Goal: Information Seeking & Learning: Learn about a topic

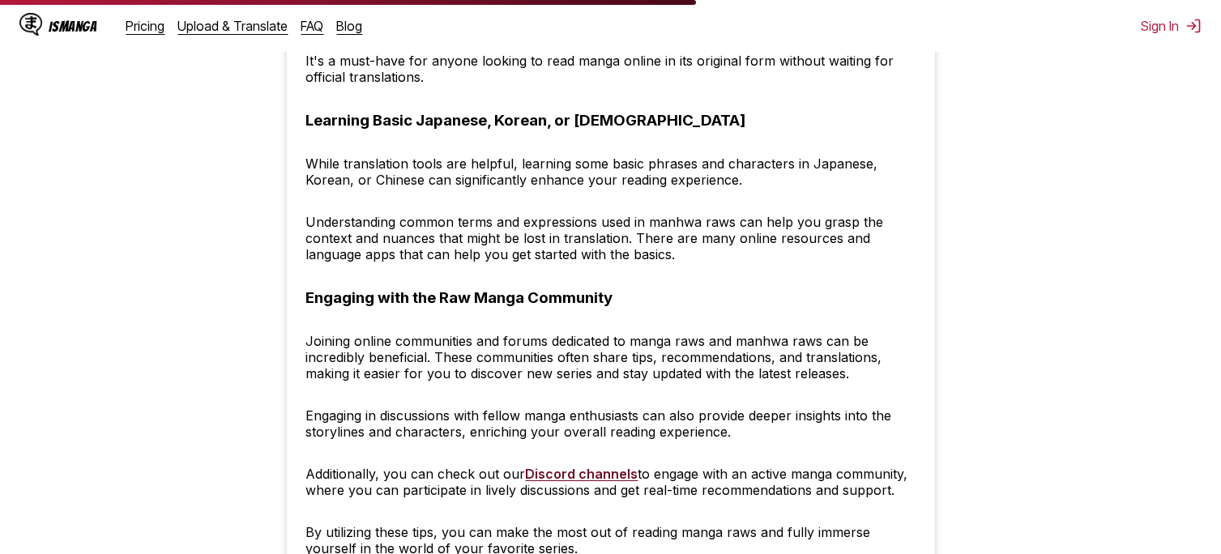
scroll to position [6072, 0]
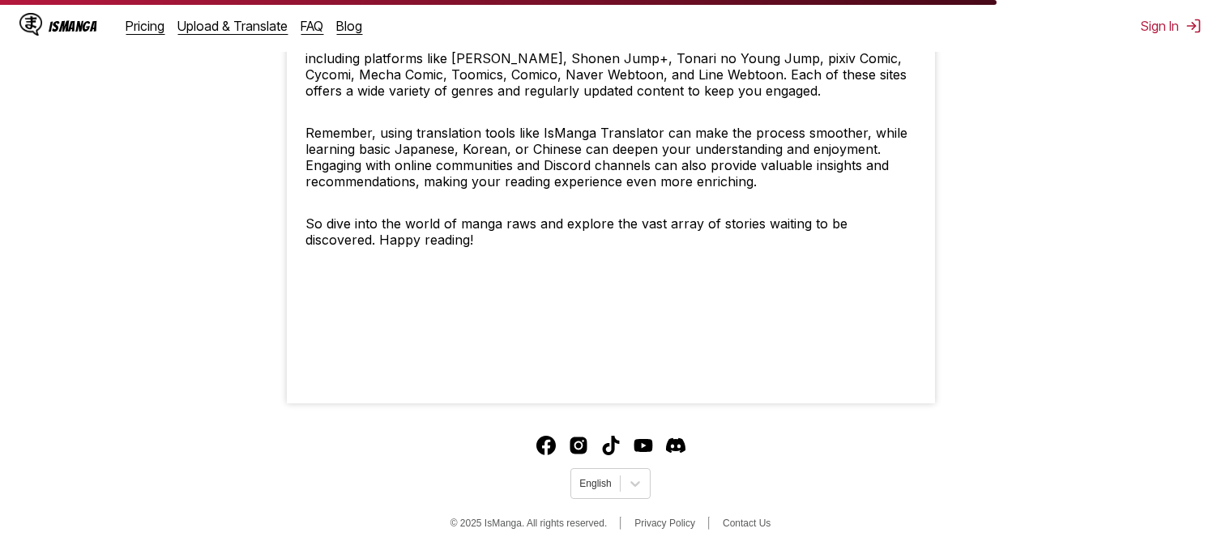
scroll to position [8701, 0]
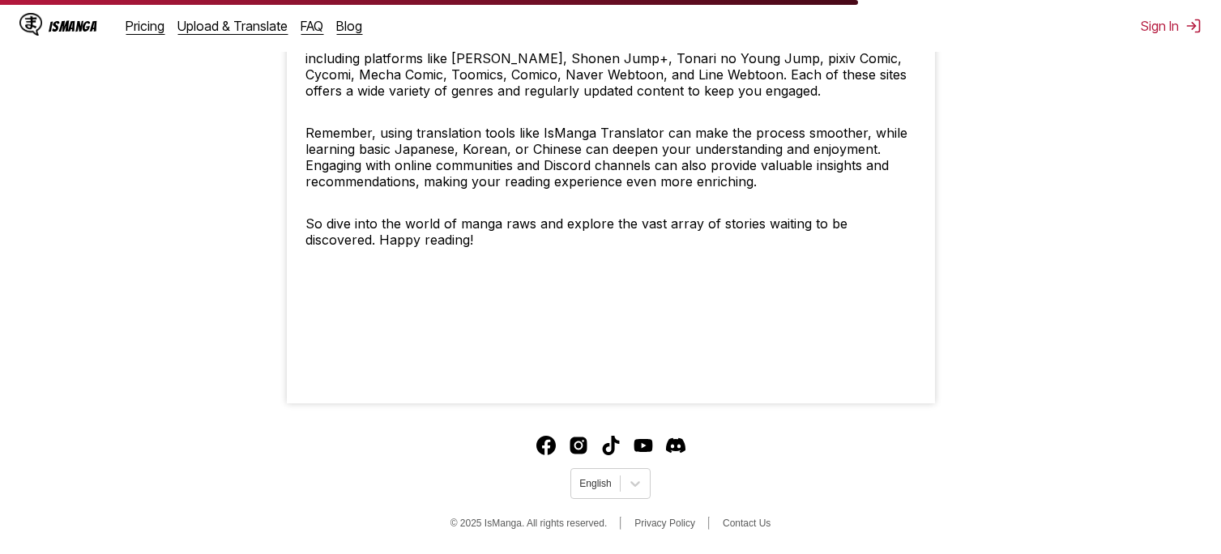
scroll to position [7496, 0]
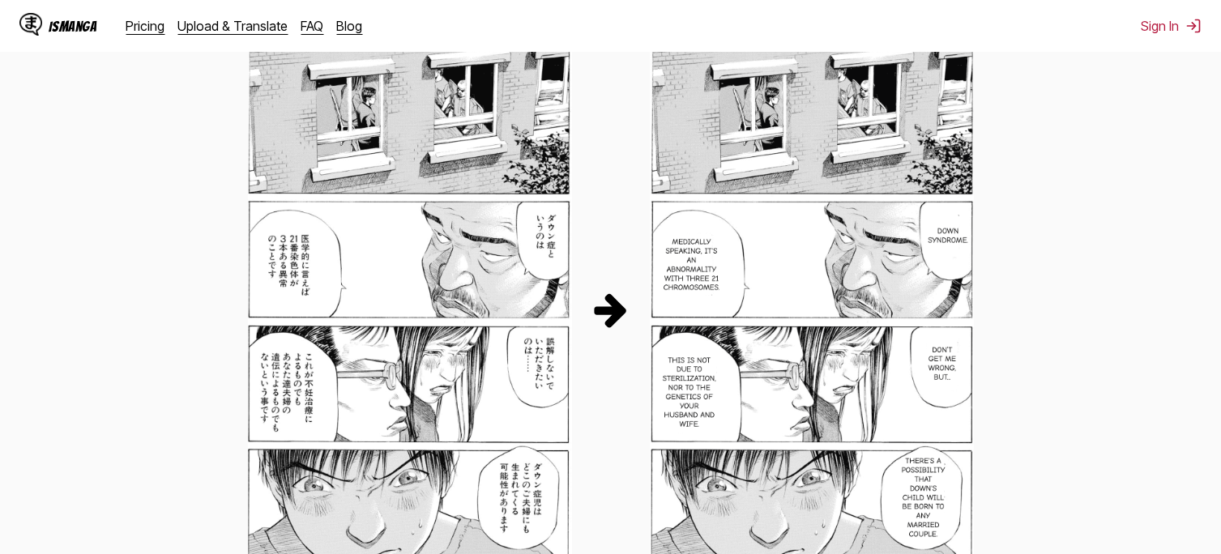
scroll to position [819, 0]
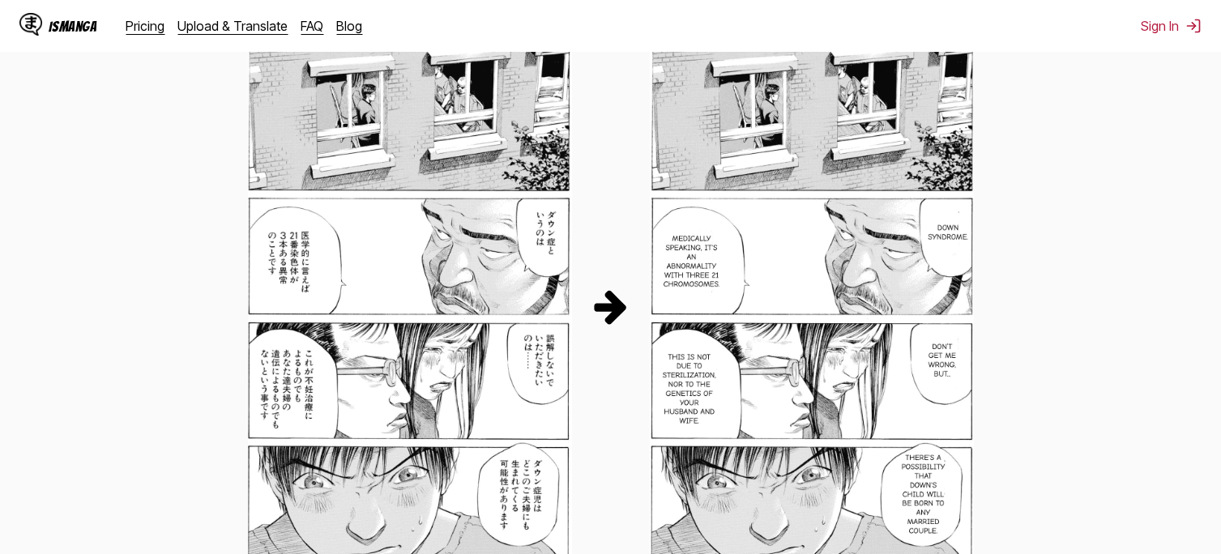
click at [620, 309] on img at bounding box center [610, 306] width 39 height 39
click at [762, 291] on img at bounding box center [812, 306] width 324 height 587
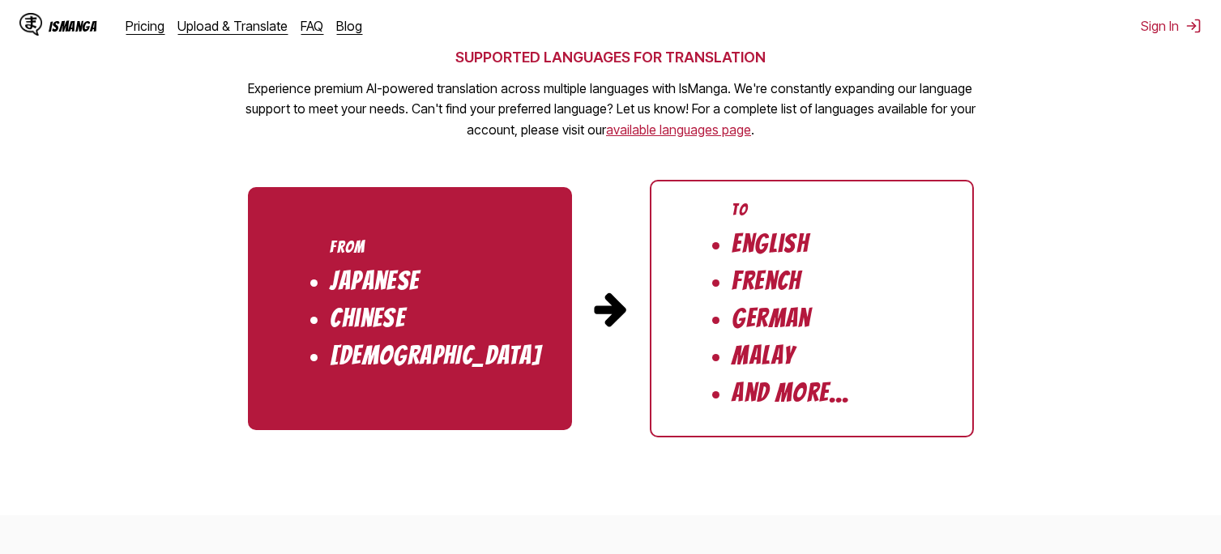
scroll to position [1602, 0]
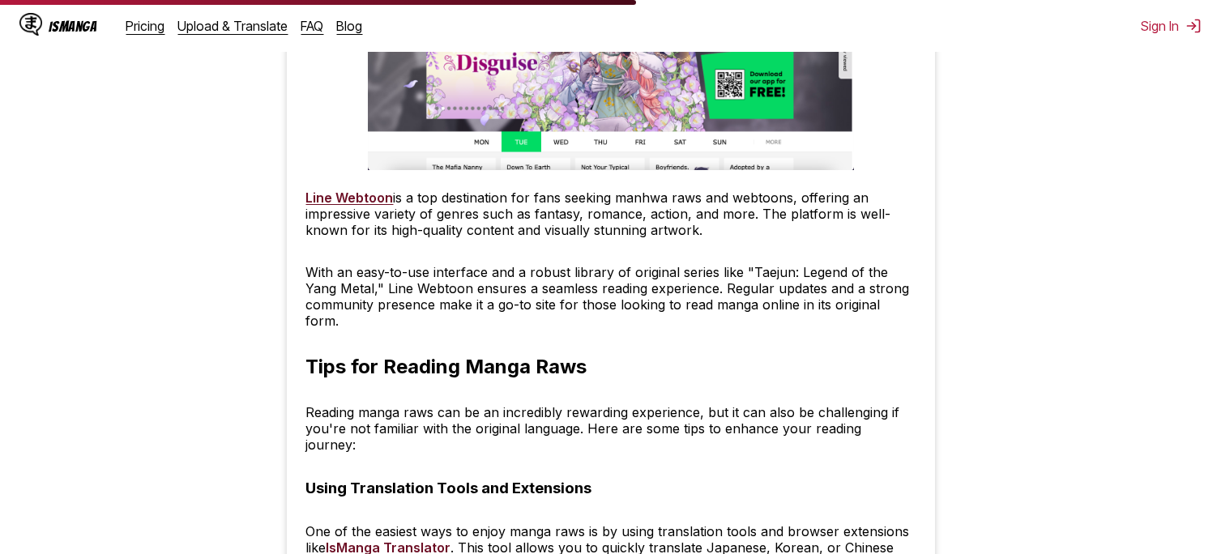
scroll to position [5552, 0]
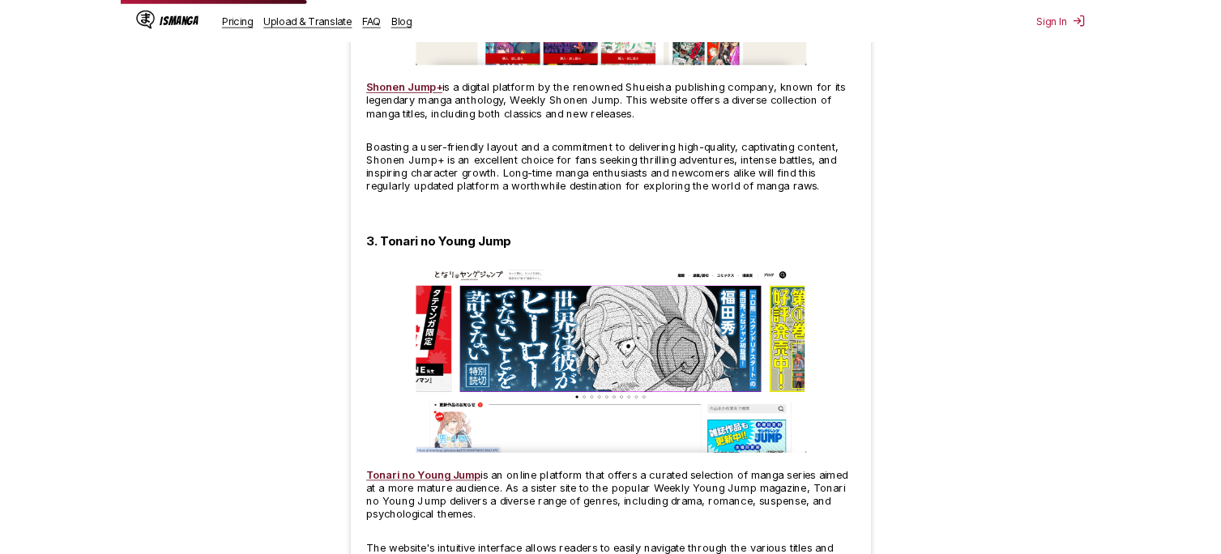
scroll to position [1992, 0]
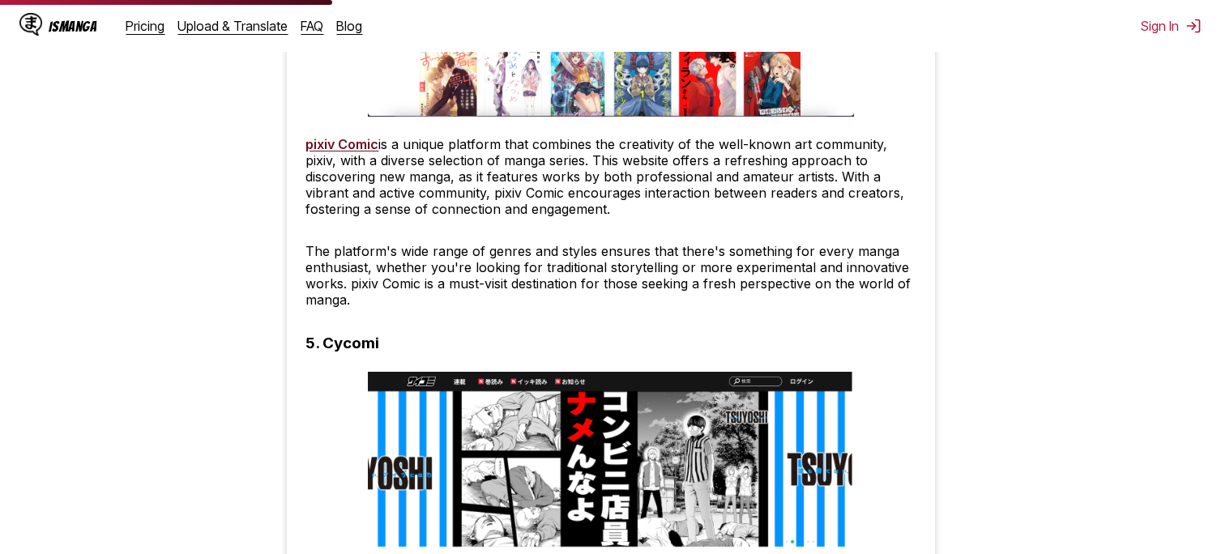
scroll to position [2902, 0]
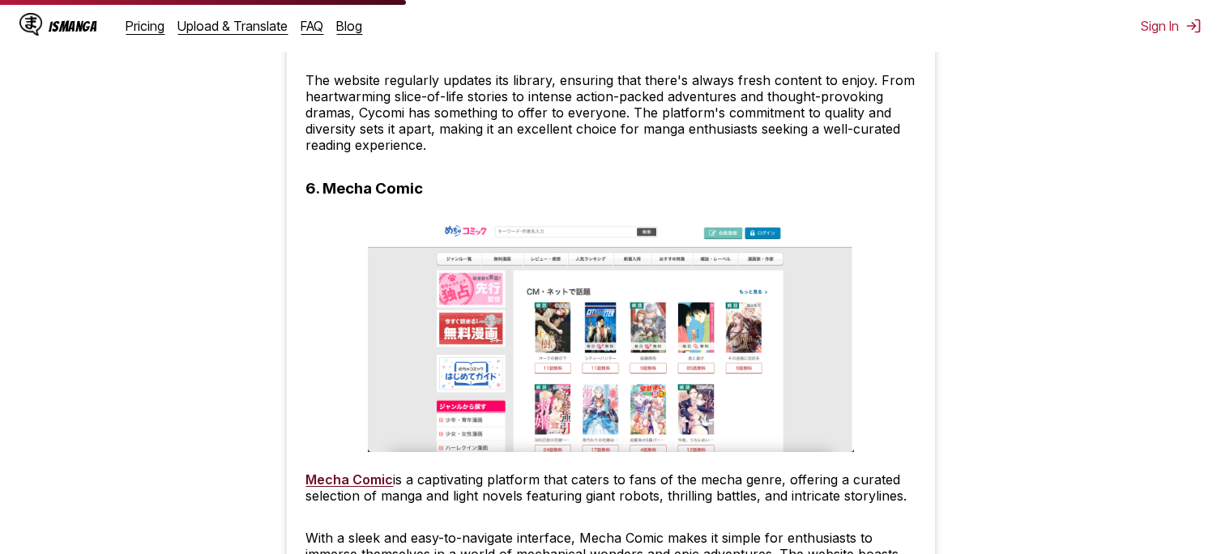
scroll to position [3549, 0]
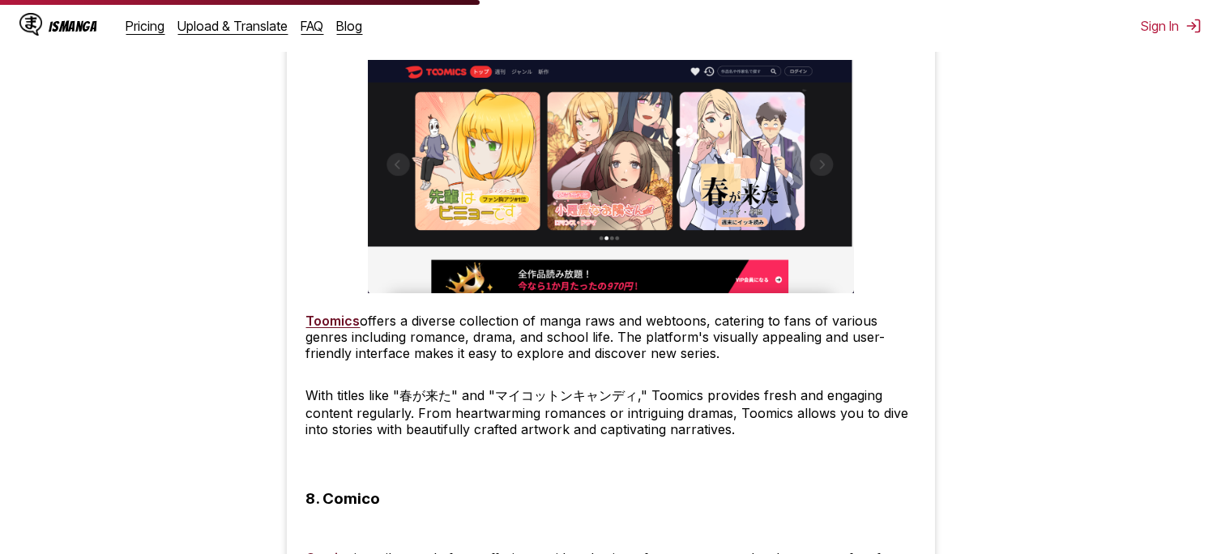
scroll to position [4191, 0]
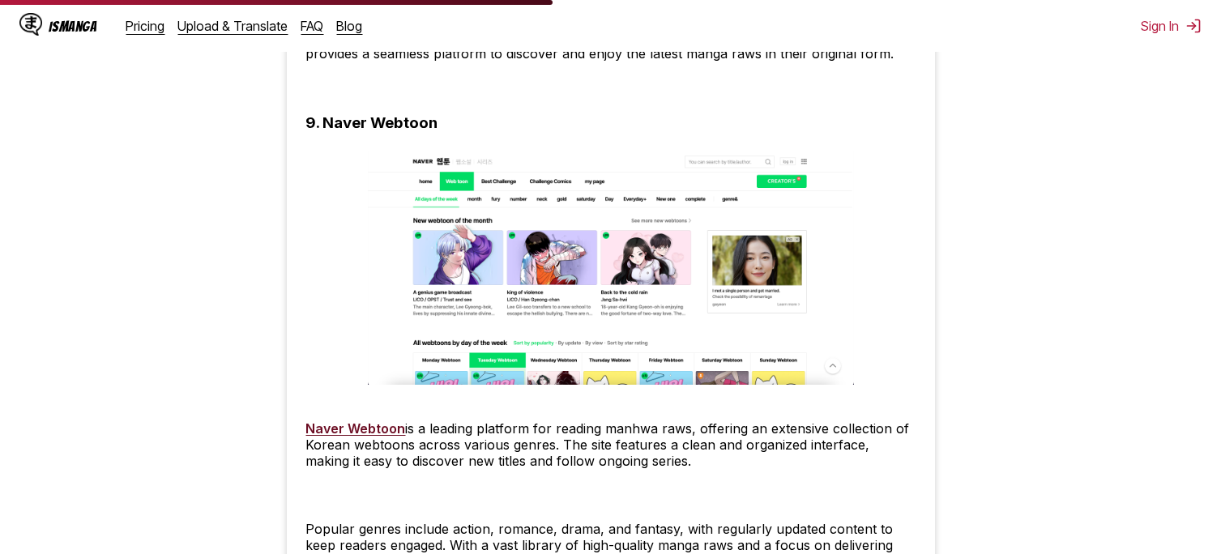
scroll to position [4825, 0]
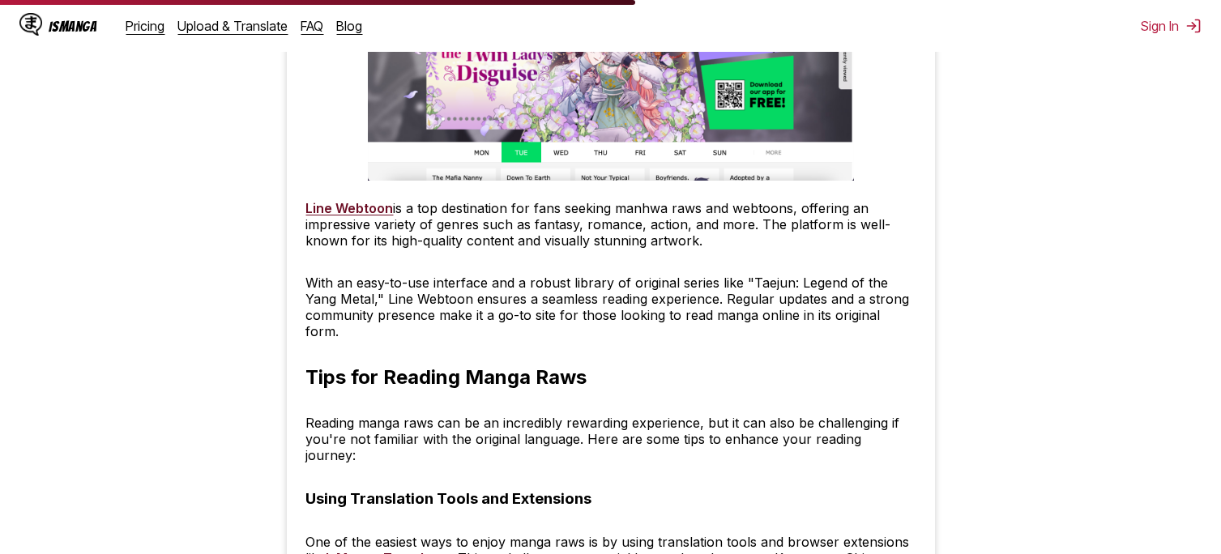
scroll to position [5552, 0]
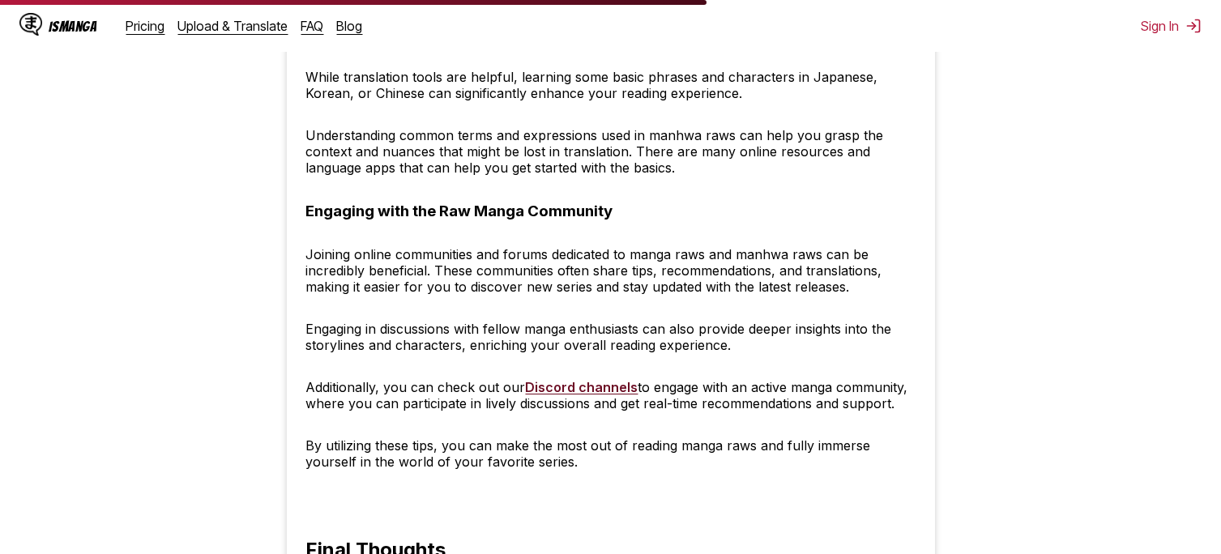
scroll to position [6174, 0]
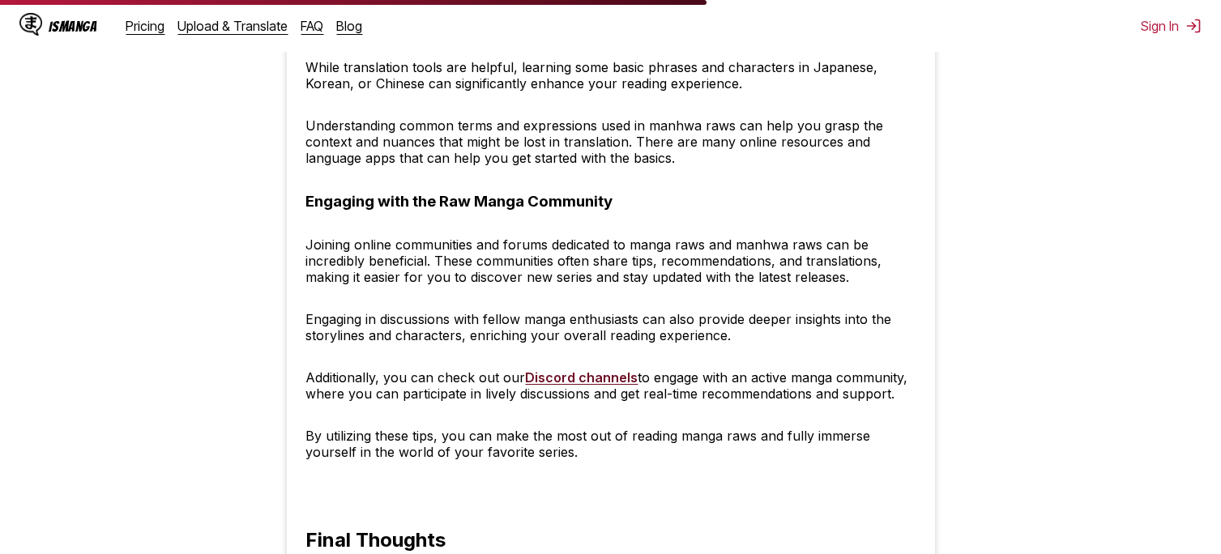
click at [88, 26] on div "IsManga" at bounding box center [73, 26] width 49 height 15
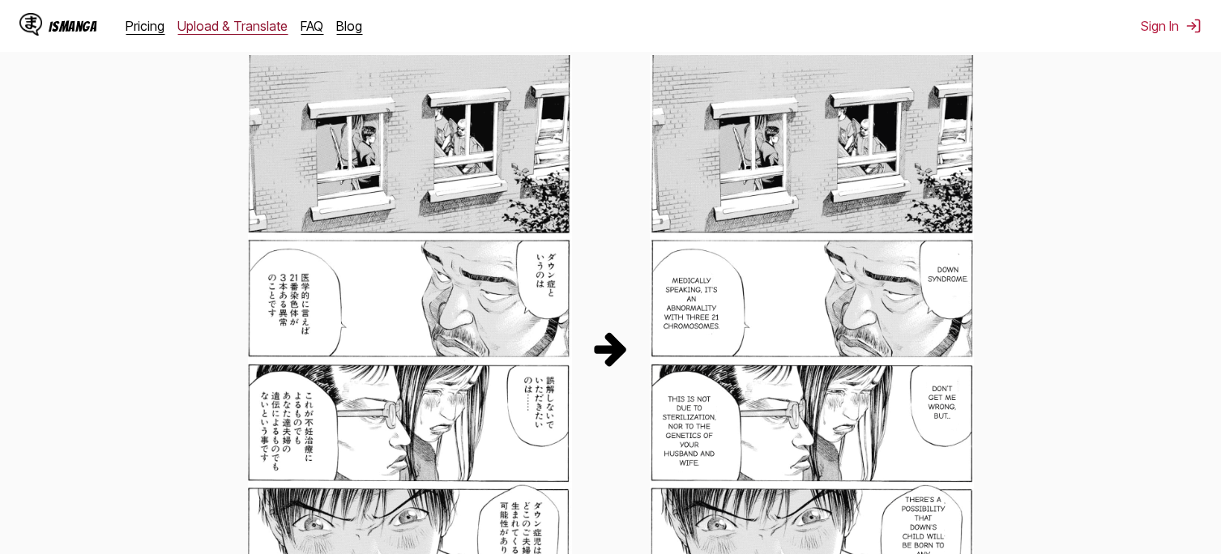
scroll to position [783, 0]
